Goal: Navigation & Orientation: Find specific page/section

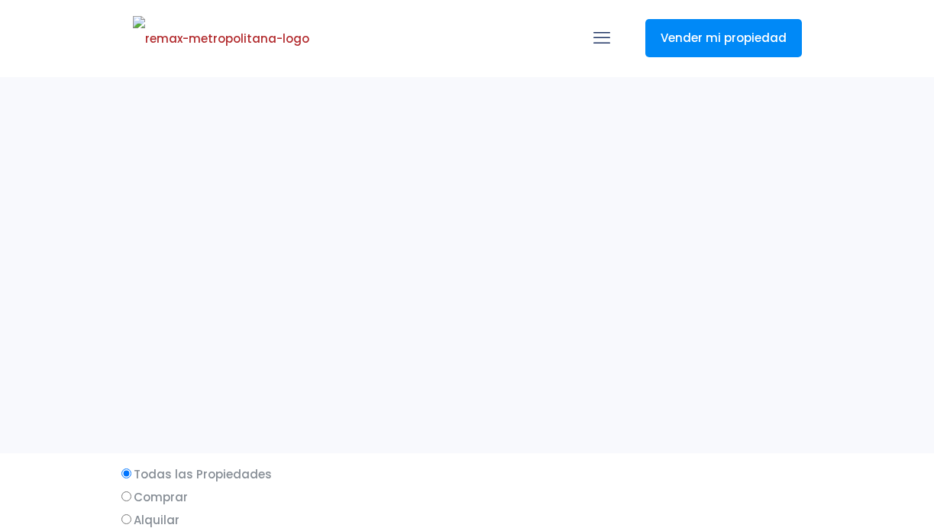
select select
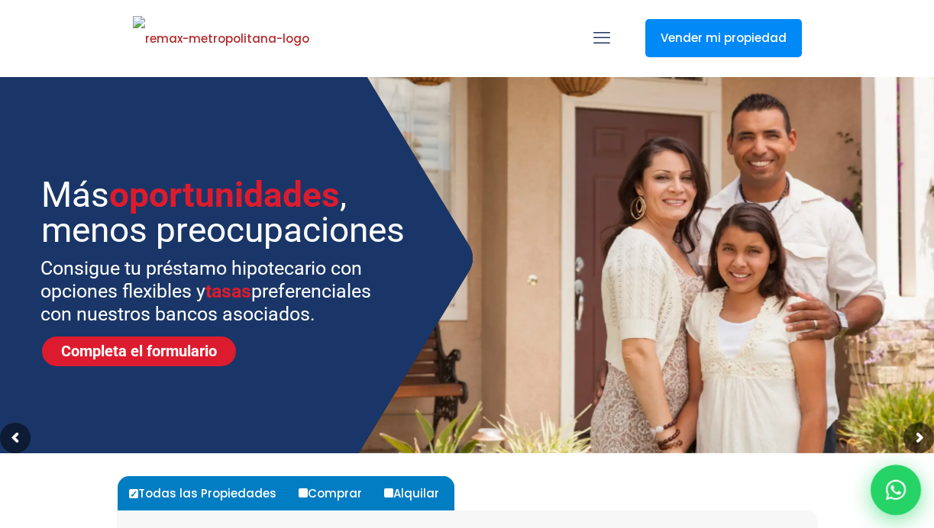
click at [887, 486] on icon at bounding box center [896, 490] width 20 height 20
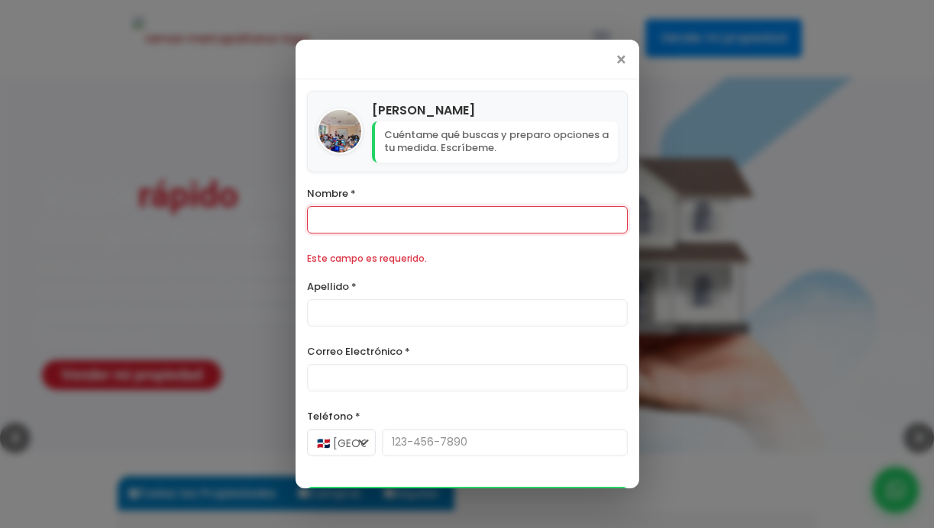
scroll to position [129, 0]
